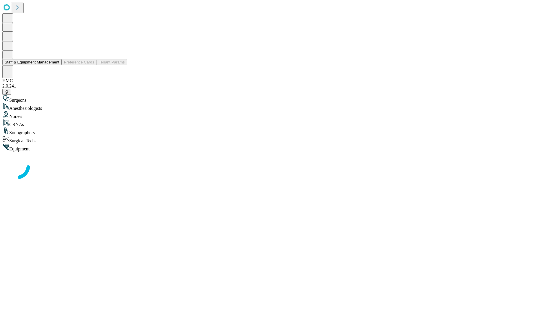
click at [55, 65] on button "Staff & Equipment Management" at bounding box center [31, 62] width 59 height 6
